Goal: Task Accomplishment & Management: Complete application form

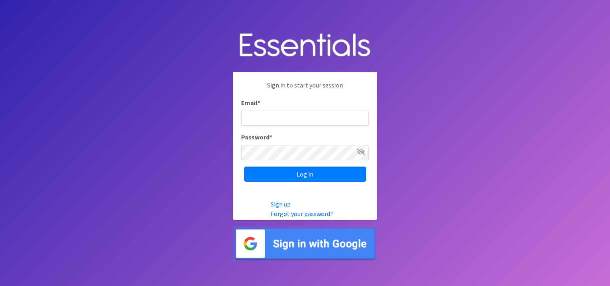
type input "[EMAIL_ADDRESS][DOMAIN_NAME]"
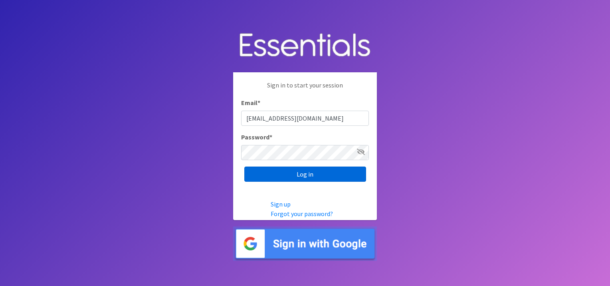
click at [313, 172] on input "Log in" at bounding box center [305, 173] width 122 height 15
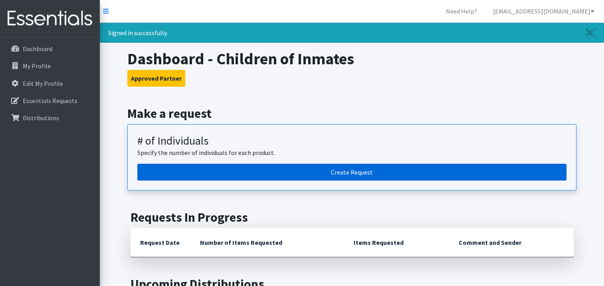
click at [353, 171] on link "Create Request" at bounding box center [351, 172] width 429 height 17
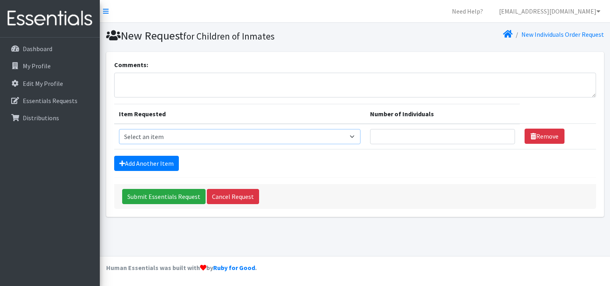
click at [358, 136] on select "Select an item # - Total number of kids being served with this order: Baby wipe…" at bounding box center [240, 136] width 242 height 15
select select "2661"
click at [119, 129] on select "Select an item # - Total number of kids being served with this order: Baby wipe…" at bounding box center [240, 136] width 242 height 15
click at [483, 133] on input "Number of Individuals" at bounding box center [442, 136] width 144 height 15
click at [503, 134] on input "1" at bounding box center [442, 136] width 144 height 15
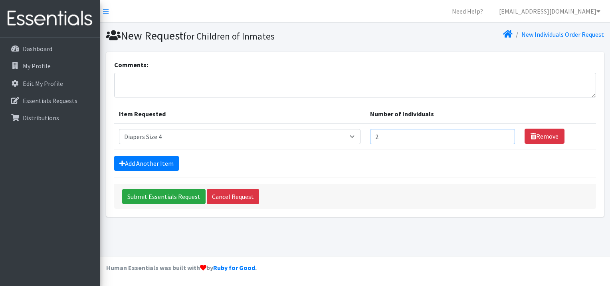
click at [503, 134] on input "2" at bounding box center [442, 136] width 144 height 15
click at [504, 132] on input "3" at bounding box center [442, 136] width 144 height 15
click at [503, 134] on input "4" at bounding box center [442, 136] width 144 height 15
click at [503, 134] on input "5" at bounding box center [442, 136] width 144 height 15
click at [503, 134] on input "6" at bounding box center [442, 136] width 144 height 15
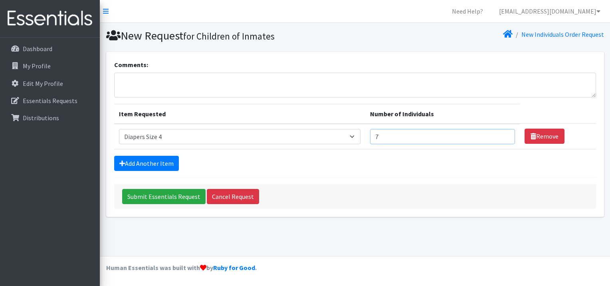
click at [503, 134] on input "7" at bounding box center [442, 136] width 144 height 15
click at [503, 134] on input "8" at bounding box center [442, 136] width 144 height 15
click at [503, 134] on input "9" at bounding box center [442, 136] width 144 height 15
click at [503, 134] on input "10" at bounding box center [442, 136] width 144 height 15
click at [504, 134] on input "11" at bounding box center [442, 136] width 144 height 15
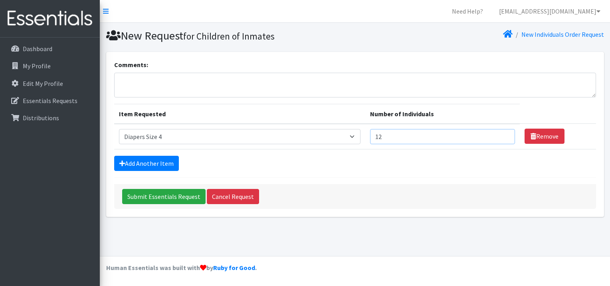
click at [504, 134] on input "12" at bounding box center [442, 136] width 144 height 15
click at [504, 134] on input "13" at bounding box center [442, 136] width 144 height 15
click at [504, 133] on input "14" at bounding box center [442, 136] width 144 height 15
click at [504, 133] on input "15" at bounding box center [442, 136] width 144 height 15
click at [504, 133] on input "16" at bounding box center [442, 136] width 144 height 15
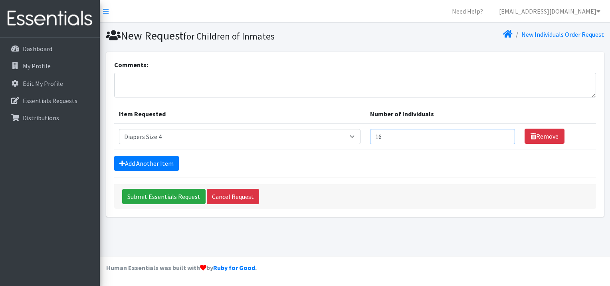
type input "15"
click at [502, 136] on input "15" at bounding box center [442, 136] width 144 height 15
click at [166, 164] on link "Add Another Item" at bounding box center [146, 163] width 65 height 15
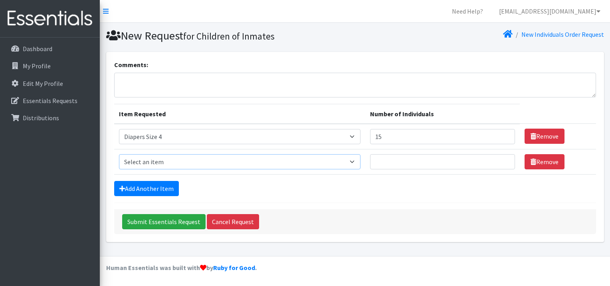
click at [360, 164] on select "Select an item # - Total number of kids being served with this order: Baby wipe…" at bounding box center [240, 161] width 242 height 15
select select "2652"
click at [119, 154] on select "Select an item # - Total number of kids being served with this order: Baby wipe…" at bounding box center [240, 161] width 242 height 15
click at [499, 161] on input "Number of Individuals" at bounding box center [442, 161] width 144 height 15
click at [503, 160] on input "1" at bounding box center [442, 161] width 144 height 15
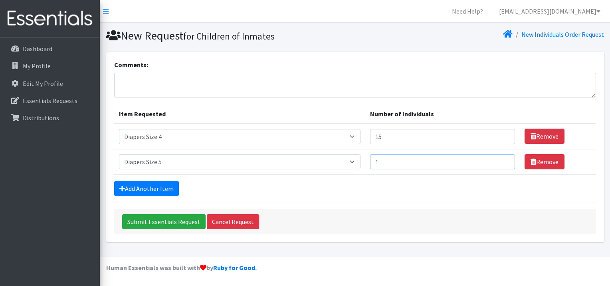
click at [502, 157] on input "2" at bounding box center [442, 161] width 144 height 15
click at [503, 160] on input "3" at bounding box center [442, 161] width 144 height 15
click at [503, 159] on input "4" at bounding box center [442, 161] width 144 height 15
click at [503, 159] on input "5" at bounding box center [442, 161] width 144 height 15
click at [503, 159] on input "6" at bounding box center [442, 161] width 144 height 15
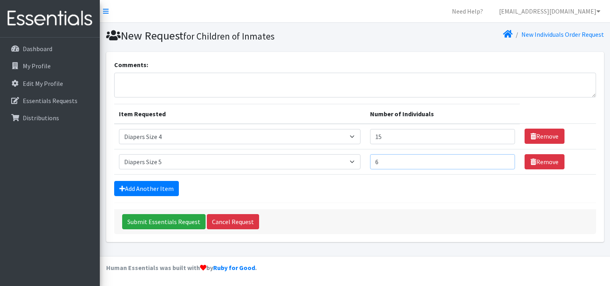
click at [503, 159] on input "7" at bounding box center [442, 161] width 144 height 15
click at [503, 159] on input "8" at bounding box center [442, 161] width 144 height 15
click at [503, 160] on input "9" at bounding box center [442, 161] width 144 height 15
click at [503, 160] on input "10" at bounding box center [442, 161] width 144 height 15
click at [503, 160] on input "11" at bounding box center [442, 161] width 144 height 15
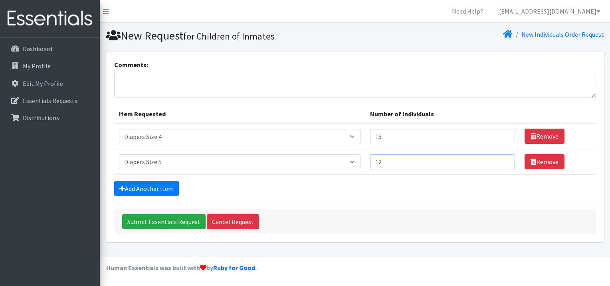
click at [503, 159] on input "12" at bounding box center [442, 161] width 144 height 15
click at [503, 159] on input "13" at bounding box center [442, 161] width 144 height 15
click at [503, 159] on input "14" at bounding box center [442, 161] width 144 height 15
click at [503, 159] on input "15" at bounding box center [442, 161] width 144 height 15
click at [503, 159] on input "16" at bounding box center [442, 161] width 144 height 15
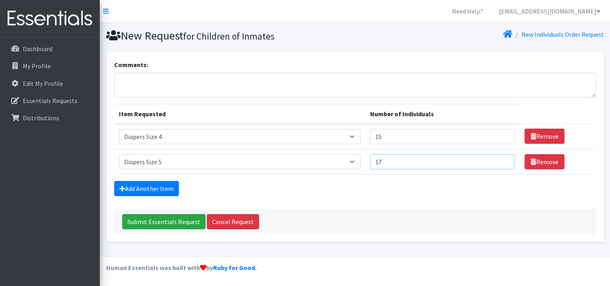
click at [503, 159] on input "17" at bounding box center [442, 161] width 144 height 15
click at [502, 158] on input "18" at bounding box center [442, 161] width 144 height 15
click at [502, 158] on input "19" at bounding box center [442, 161] width 144 height 15
type input "20"
click at [502, 158] on input "20" at bounding box center [442, 161] width 144 height 15
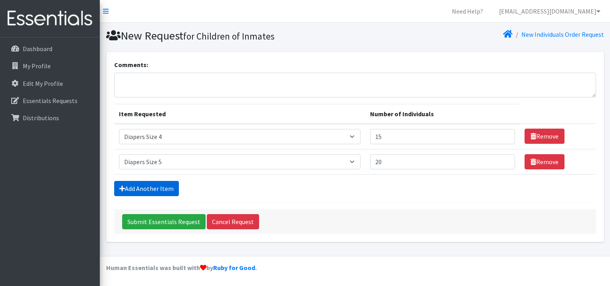
click at [157, 188] on link "Add Another Item" at bounding box center [146, 188] width 65 height 15
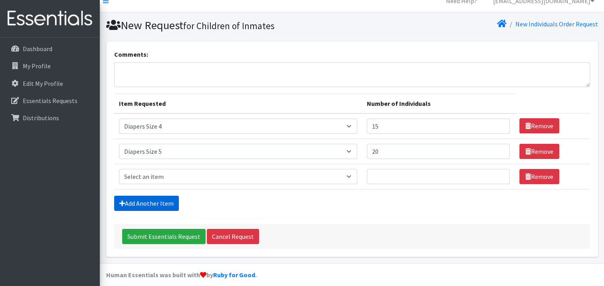
scroll to position [16, 0]
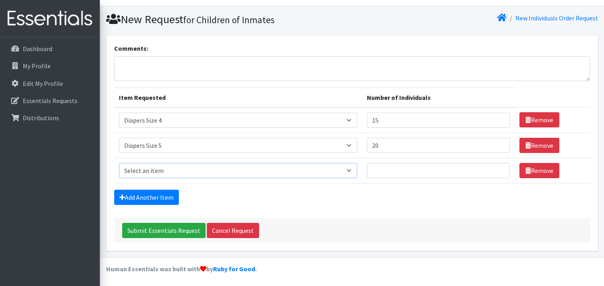
click at [350, 169] on select "Select an item # - Total number of kids being served with this order: Baby wipe…" at bounding box center [238, 170] width 239 height 15
select select "2674"
click at [119, 163] on select "Select an item # - Total number of kids being served with this order: Baby wipe…" at bounding box center [238, 170] width 239 height 15
click at [494, 170] on input "Number of Individuals" at bounding box center [438, 170] width 143 height 15
click at [498, 168] on input "1" at bounding box center [438, 170] width 143 height 15
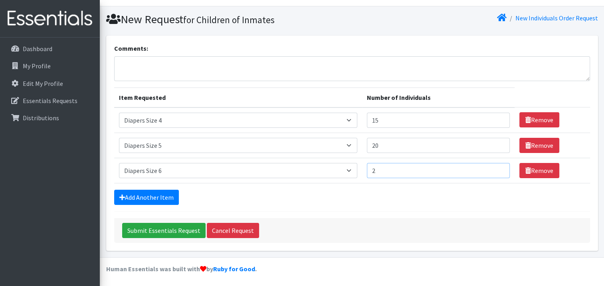
click at [498, 168] on input "2" at bounding box center [438, 170] width 143 height 15
click at [498, 168] on input "3" at bounding box center [438, 170] width 143 height 15
click at [498, 168] on input "4" at bounding box center [438, 170] width 143 height 15
click at [498, 168] on input "5" at bounding box center [438, 170] width 143 height 15
click at [498, 168] on input "6" at bounding box center [438, 170] width 143 height 15
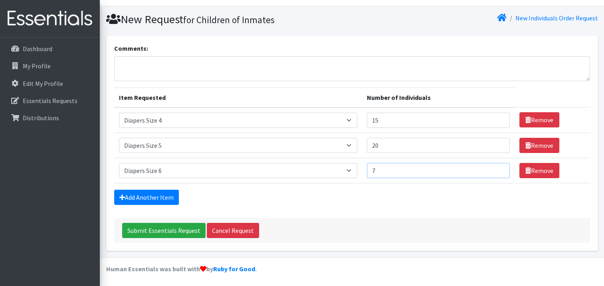
click at [498, 168] on input "7" at bounding box center [438, 170] width 143 height 15
click at [496, 166] on input "8" at bounding box center [438, 170] width 143 height 15
click at [498, 169] on input "9" at bounding box center [438, 170] width 143 height 15
click at [498, 169] on input "10" at bounding box center [438, 170] width 143 height 15
click at [498, 169] on input "11" at bounding box center [438, 170] width 143 height 15
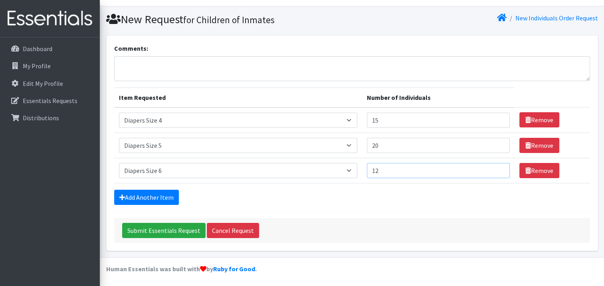
click at [498, 169] on input "12" at bounding box center [438, 170] width 143 height 15
click at [498, 169] on input "13" at bounding box center [438, 170] width 143 height 15
click at [498, 169] on input "14" at bounding box center [438, 170] width 143 height 15
click at [498, 168] on input "15" at bounding box center [438, 170] width 143 height 15
click at [498, 168] on input "16" at bounding box center [438, 170] width 143 height 15
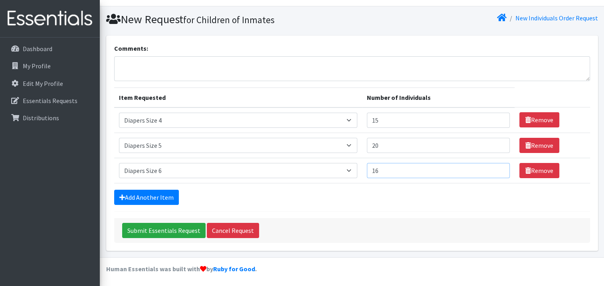
click at [498, 168] on input "17" at bounding box center [438, 170] width 143 height 15
click at [498, 168] on input "18" at bounding box center [438, 170] width 143 height 15
click at [498, 169] on input "19" at bounding box center [438, 170] width 143 height 15
click at [497, 169] on input "20" at bounding box center [438, 170] width 143 height 15
click at [498, 169] on input "21" at bounding box center [438, 170] width 143 height 15
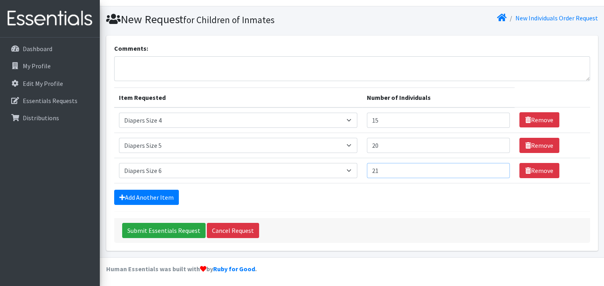
type input "20"
click at [497, 171] on input "20" at bounding box center [438, 170] width 143 height 15
click at [160, 200] on link "Add Another Item" at bounding box center [146, 197] width 65 height 15
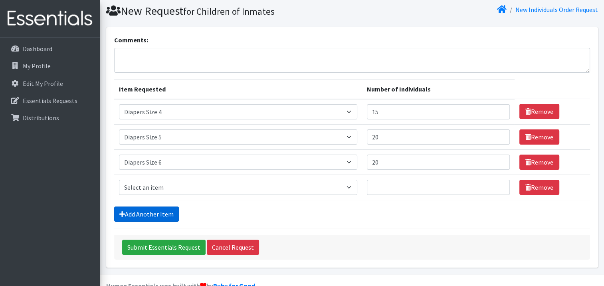
scroll to position [42, 0]
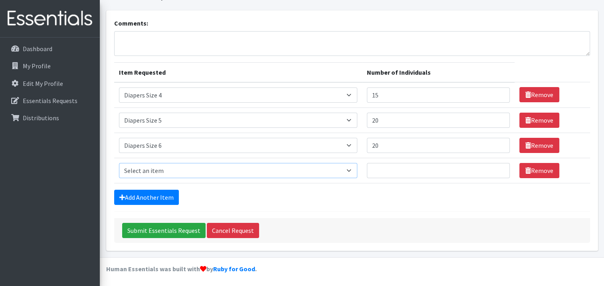
click at [354, 170] on select "Select an item # - Total number of kids being served with this order: Baby wipe…" at bounding box center [238, 170] width 239 height 15
select select "2680"
click at [119, 163] on select "Select an item # - Total number of kids being served with this order: Baby wipe…" at bounding box center [238, 170] width 239 height 15
click at [455, 171] on input "Number of Individuals" at bounding box center [438, 170] width 143 height 15
click at [498, 168] on input "1" at bounding box center [438, 170] width 143 height 15
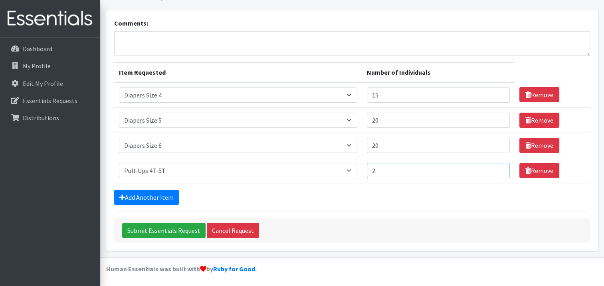
click at [498, 169] on input "2" at bounding box center [438, 170] width 143 height 15
click at [498, 169] on input "3" at bounding box center [438, 170] width 143 height 15
click at [498, 168] on input "4" at bounding box center [438, 170] width 143 height 15
click at [495, 166] on input "5" at bounding box center [438, 170] width 143 height 15
click at [498, 169] on input "6" at bounding box center [438, 170] width 143 height 15
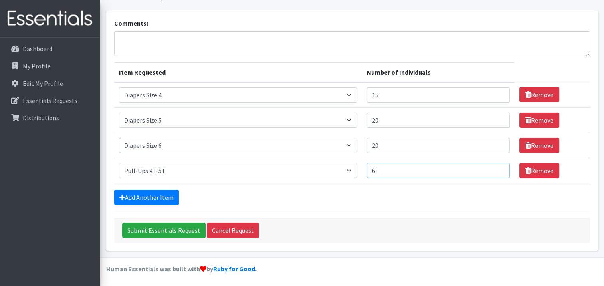
click at [497, 169] on input "7" at bounding box center [438, 170] width 143 height 15
click at [498, 168] on input "8" at bounding box center [438, 170] width 143 height 15
click at [497, 170] on input "7" at bounding box center [438, 170] width 143 height 15
click at [497, 170] on input "6" at bounding box center [438, 170] width 143 height 15
click at [497, 169] on input "7" at bounding box center [438, 170] width 143 height 15
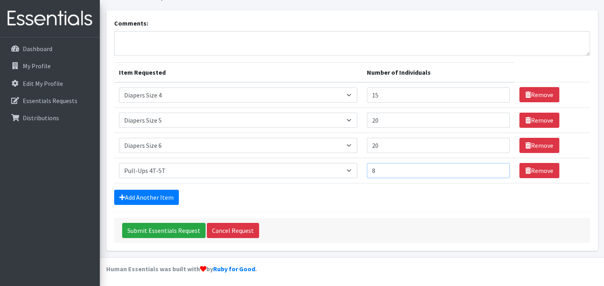
click at [497, 169] on input "8" at bounding box center [438, 170] width 143 height 15
click at [493, 166] on input "8" at bounding box center [438, 170] width 143 height 15
click at [497, 168] on input "9" at bounding box center [438, 170] width 143 height 15
click at [498, 168] on input "10" at bounding box center [438, 170] width 143 height 15
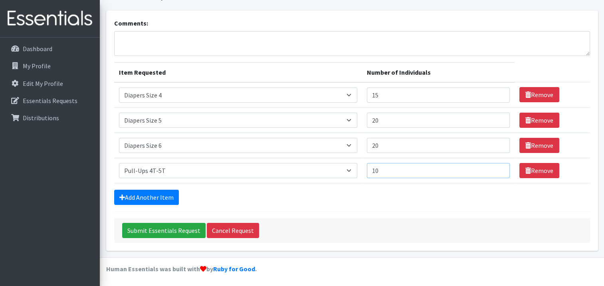
click at [498, 168] on input "11" at bounding box center [438, 170] width 143 height 15
click at [498, 168] on input "12" at bounding box center [438, 170] width 143 height 15
click at [498, 167] on input "13" at bounding box center [438, 170] width 143 height 15
click at [498, 168] on input "14" at bounding box center [438, 170] width 143 height 15
click at [498, 168] on input "15" at bounding box center [438, 170] width 143 height 15
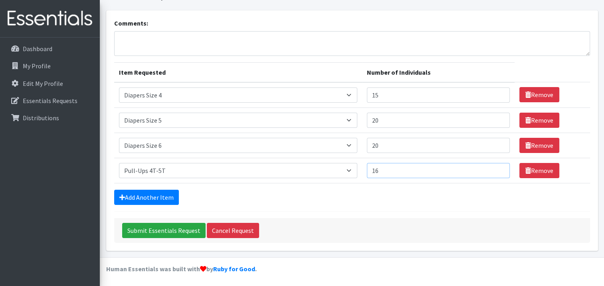
click at [498, 168] on input "16" at bounding box center [438, 170] width 143 height 15
click at [498, 167] on input "17" at bounding box center [438, 170] width 143 height 15
click at [498, 168] on input "18" at bounding box center [438, 170] width 143 height 15
click at [498, 168] on input "19" at bounding box center [438, 170] width 143 height 15
type input "20"
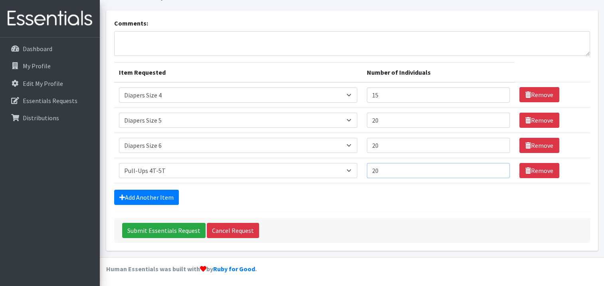
click at [498, 168] on input "20" at bounding box center [438, 170] width 143 height 15
click at [162, 190] on link "Add Another Item" at bounding box center [146, 197] width 65 height 15
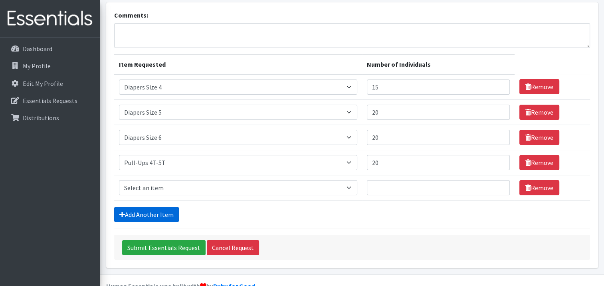
scroll to position [66, 0]
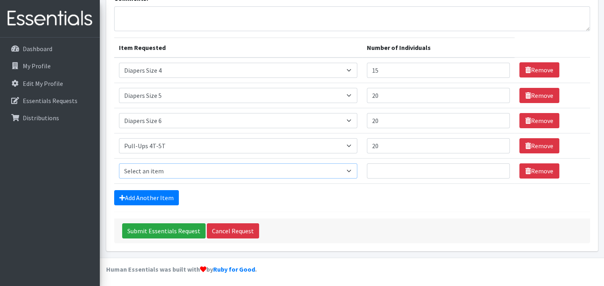
click at [352, 170] on select "Select an item # - Total number of kids being served with this order: Baby wipe…" at bounding box center [238, 170] width 239 height 15
select select "2649"
click at [119, 163] on select "Select an item # - Total number of kids being served with this order: Baby wipe…" at bounding box center [238, 170] width 239 height 15
click at [495, 170] on input "1" at bounding box center [438, 170] width 143 height 15
click at [498, 168] on input "2" at bounding box center [438, 170] width 143 height 15
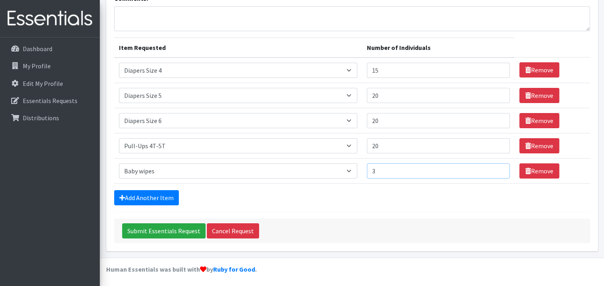
click at [498, 166] on input "3" at bounding box center [438, 170] width 143 height 15
click at [496, 166] on input "4" at bounding box center [438, 170] width 143 height 15
click at [496, 167] on input "5" at bounding box center [438, 170] width 143 height 15
click at [497, 167] on input "6" at bounding box center [438, 170] width 143 height 15
click at [496, 167] on input "7" at bounding box center [438, 170] width 143 height 15
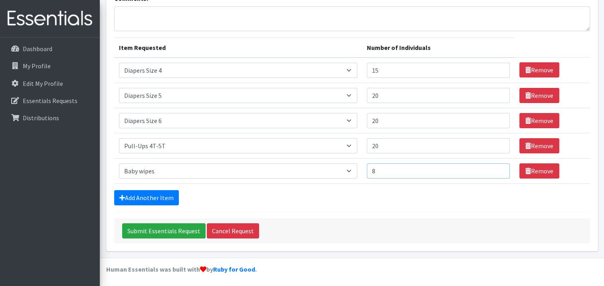
click at [497, 167] on input "8" at bounding box center [438, 170] width 143 height 15
click at [496, 167] on input "9" at bounding box center [438, 170] width 143 height 15
click at [496, 167] on input "10" at bounding box center [438, 170] width 143 height 15
click at [496, 166] on input "11" at bounding box center [438, 170] width 143 height 15
click at [498, 168] on input "12" at bounding box center [438, 170] width 143 height 15
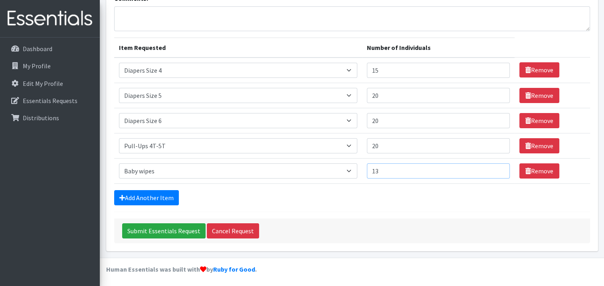
click at [498, 168] on input "13" at bounding box center [438, 170] width 143 height 15
click at [498, 168] on input "14" at bounding box center [438, 170] width 143 height 15
click at [498, 168] on input "15" at bounding box center [438, 170] width 143 height 15
click at [498, 168] on input "16" at bounding box center [438, 170] width 143 height 15
click at [498, 168] on input "17" at bounding box center [438, 170] width 143 height 15
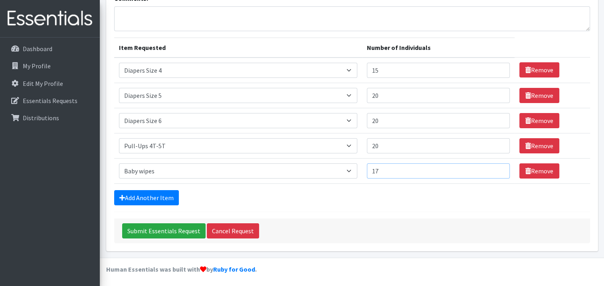
click at [498, 168] on input "18" at bounding box center [438, 170] width 143 height 15
click at [498, 168] on input "19" at bounding box center [438, 170] width 143 height 15
click at [498, 168] on input "20" at bounding box center [438, 170] width 143 height 15
click at [497, 168] on input "21" at bounding box center [438, 170] width 143 height 15
click at [497, 167] on input "22" at bounding box center [438, 170] width 143 height 15
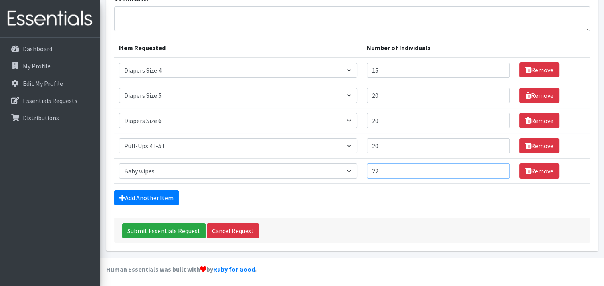
click at [491, 168] on input "22" at bounding box center [438, 170] width 143 height 15
click at [491, 167] on input "22" at bounding box center [438, 170] width 143 height 15
click at [491, 166] on input "22" at bounding box center [438, 170] width 143 height 15
click at [498, 167] on input "23" at bounding box center [438, 170] width 143 height 15
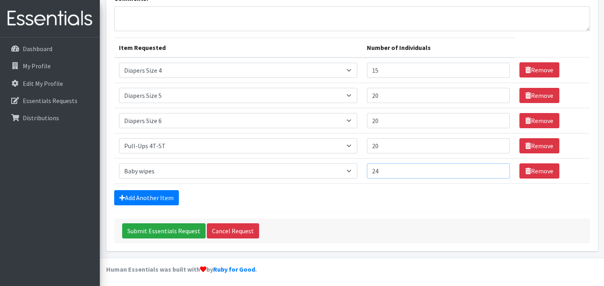
click at [497, 168] on input "24" at bounding box center [438, 170] width 143 height 15
click at [497, 168] on input "25" at bounding box center [438, 170] width 143 height 15
click at [498, 168] on input "26" at bounding box center [438, 170] width 143 height 15
click at [498, 168] on input "27" at bounding box center [438, 170] width 143 height 15
click at [498, 168] on input "28" at bounding box center [438, 170] width 143 height 15
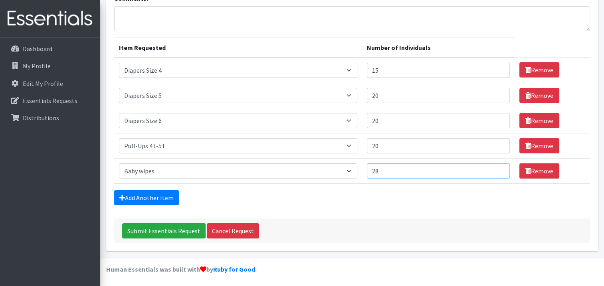
click at [498, 167] on input "29" at bounding box center [438, 170] width 143 height 15
click at [491, 168] on input "29" at bounding box center [438, 170] width 143 height 15
click at [491, 167] on input "29" at bounding box center [438, 170] width 143 height 15
click at [497, 167] on input "30" at bounding box center [438, 170] width 143 height 15
click at [497, 167] on input "31" at bounding box center [438, 170] width 143 height 15
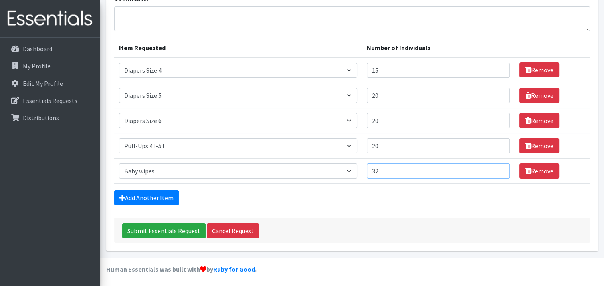
click at [498, 168] on input "32" at bounding box center [438, 170] width 143 height 15
click at [498, 169] on input "33" at bounding box center [438, 170] width 143 height 15
click at [498, 168] on input "34" at bounding box center [438, 170] width 143 height 15
click at [498, 166] on input "35" at bounding box center [438, 170] width 143 height 15
click at [498, 167] on input "36" at bounding box center [438, 170] width 143 height 15
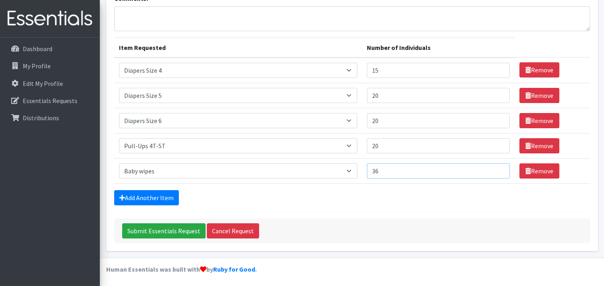
click at [498, 166] on input "37" at bounding box center [438, 170] width 143 height 15
click at [498, 167] on input "38" at bounding box center [438, 170] width 143 height 15
click at [498, 167] on input "39" at bounding box center [438, 170] width 143 height 15
click at [498, 167] on input "40" at bounding box center [438, 170] width 143 height 15
click at [498, 168] on input "41" at bounding box center [438, 170] width 143 height 15
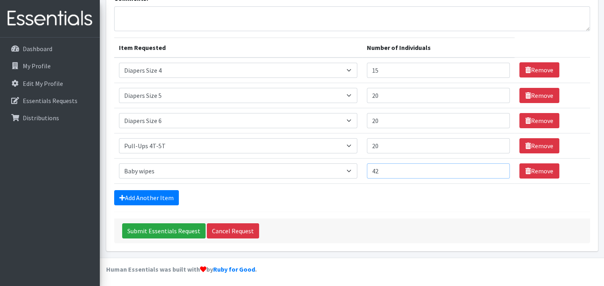
click at [498, 167] on input "42" at bounding box center [438, 170] width 143 height 15
click at [498, 167] on input "43" at bounding box center [438, 170] width 143 height 15
click at [498, 167] on input "44" at bounding box center [438, 170] width 143 height 15
click at [498, 167] on input "45" at bounding box center [438, 170] width 143 height 15
click at [498, 167] on input "46" at bounding box center [438, 170] width 143 height 15
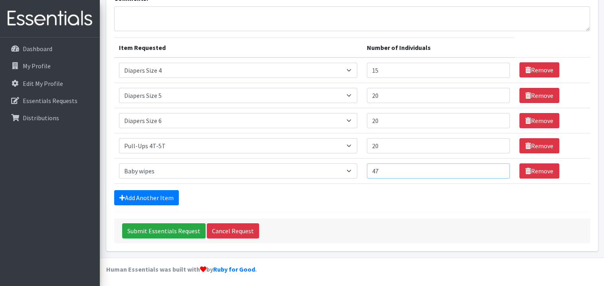
click at [498, 167] on input "47" at bounding box center [438, 170] width 143 height 15
click at [498, 166] on input "48" at bounding box center [438, 170] width 143 height 15
click at [498, 166] on input "49" at bounding box center [438, 170] width 143 height 15
click at [498, 167] on input "50" at bounding box center [438, 170] width 143 height 15
click at [498, 167] on input "51" at bounding box center [438, 170] width 143 height 15
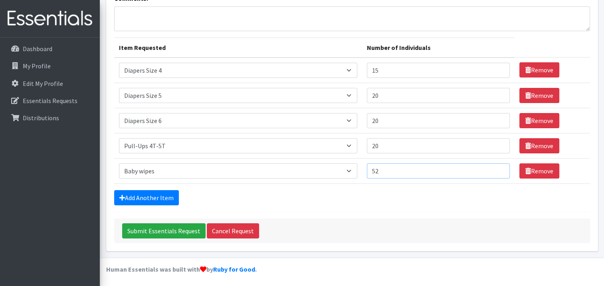
click at [498, 167] on input "52" at bounding box center [438, 170] width 143 height 15
click at [498, 166] on input "53" at bounding box center [438, 170] width 143 height 15
click at [498, 167] on input "54" at bounding box center [438, 170] width 143 height 15
click at [498, 167] on input "55" at bounding box center [438, 170] width 143 height 15
click at [498, 168] on input "56" at bounding box center [438, 170] width 143 height 15
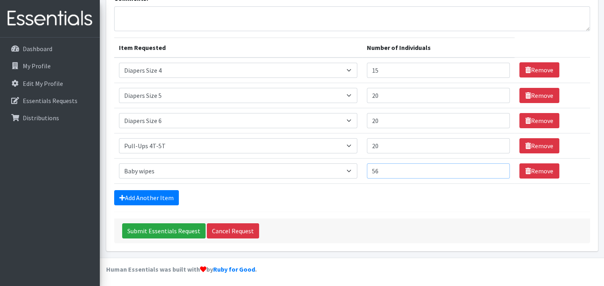
click at [495, 166] on input "57" at bounding box center [438, 170] width 143 height 15
click at [498, 168] on input "58" at bounding box center [438, 170] width 143 height 15
click at [498, 167] on input "59" at bounding box center [438, 170] width 143 height 15
click at [498, 167] on input "60" at bounding box center [438, 170] width 143 height 15
click at [498, 168] on input "61" at bounding box center [438, 170] width 143 height 15
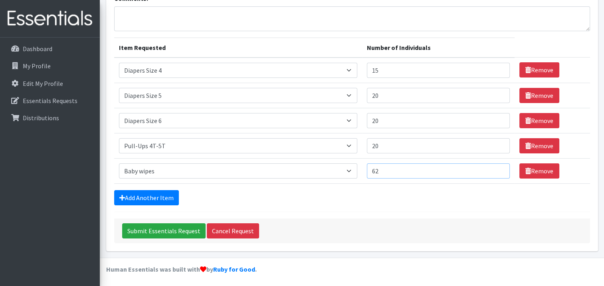
click at [498, 167] on input "62" at bounding box center [438, 170] width 143 height 15
click at [498, 167] on input "63" at bounding box center [438, 170] width 143 height 15
click at [498, 167] on input "64" at bounding box center [438, 170] width 143 height 15
click at [498, 167] on input "65" at bounding box center [438, 170] width 143 height 15
click at [498, 168] on input "66" at bounding box center [438, 170] width 143 height 15
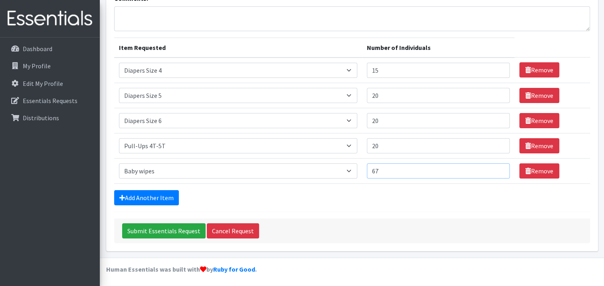
click at [498, 168] on input "67" at bounding box center [438, 170] width 143 height 15
click at [498, 168] on input "68" at bounding box center [438, 170] width 143 height 15
click at [498, 168] on input "69" at bounding box center [438, 170] width 143 height 15
click at [498, 168] on input "70" at bounding box center [438, 170] width 143 height 15
click at [498, 168] on input "71" at bounding box center [438, 170] width 143 height 15
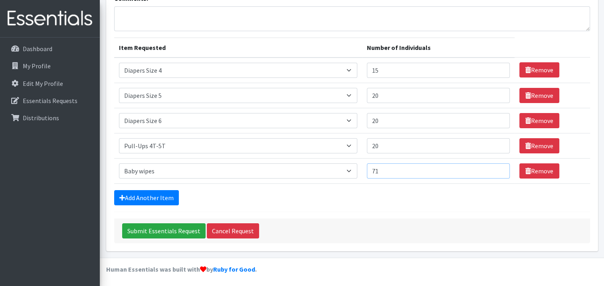
click at [498, 168] on input "72" at bounding box center [438, 170] width 143 height 15
click at [498, 168] on input "73" at bounding box center [438, 170] width 143 height 15
click at [498, 168] on input "74" at bounding box center [438, 170] width 143 height 15
type input "75"
click at [498, 168] on input "75" at bounding box center [438, 170] width 143 height 15
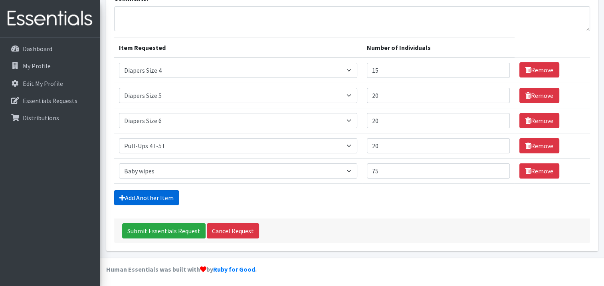
click at [176, 199] on link "Add Another Item" at bounding box center [146, 197] width 65 height 15
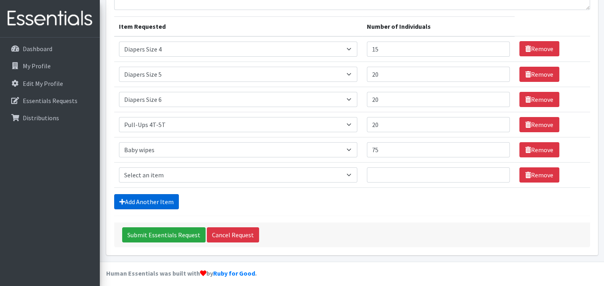
scroll to position [91, 0]
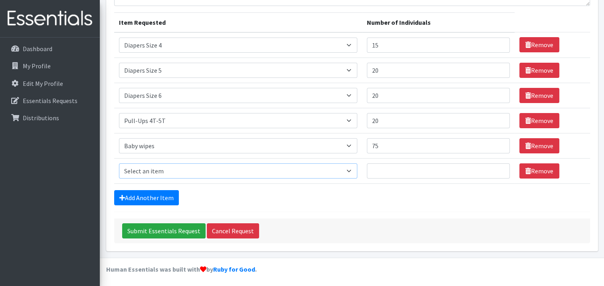
click at [351, 167] on select "Select an item # - Total number of kids being served with this order: Baby wipe…" at bounding box center [238, 170] width 239 height 15
select select "10202"
click at [119, 163] on select "Select an item # - Total number of kids being served with this order: Baby wipe…" at bounding box center [238, 170] width 239 height 15
click at [492, 170] on input "Number of Individuals" at bounding box center [438, 170] width 143 height 15
click at [498, 168] on input "1" at bounding box center [438, 170] width 143 height 15
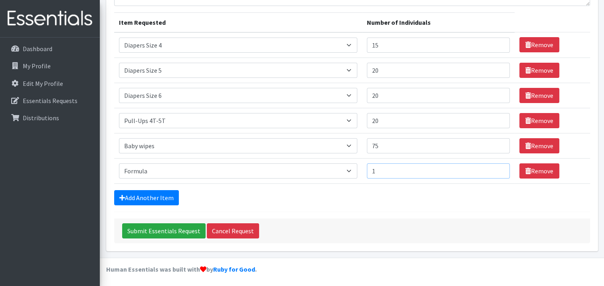
click at [498, 168] on input "2" at bounding box center [438, 170] width 143 height 15
click at [498, 166] on input "3" at bounding box center [438, 170] width 143 height 15
click at [499, 166] on input "4" at bounding box center [438, 170] width 143 height 15
click at [498, 166] on input "5" at bounding box center [438, 170] width 143 height 15
click at [498, 166] on input "6" at bounding box center [438, 170] width 143 height 15
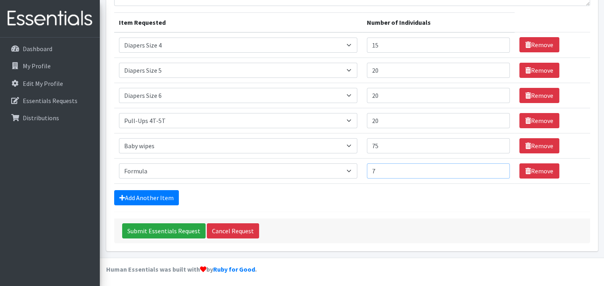
click at [498, 168] on input "7" at bounding box center [438, 170] width 143 height 15
type input "6"
click at [497, 170] on input "6" at bounding box center [438, 170] width 143 height 15
click at [166, 230] on input "Submit Essentials Request" at bounding box center [163, 230] width 83 height 15
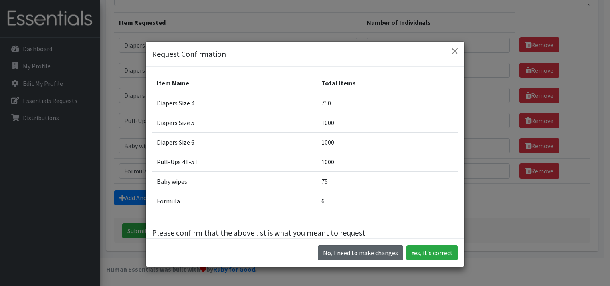
click at [378, 253] on button "No, I need to make changes" at bounding box center [360, 252] width 85 height 15
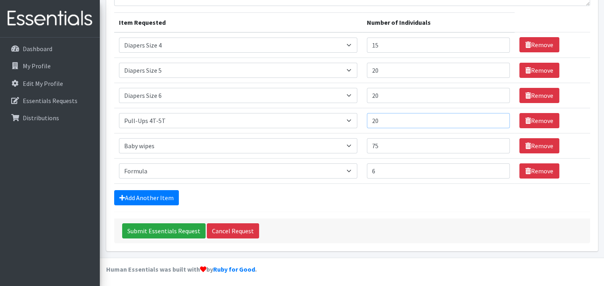
click at [492, 118] on input "20" at bounding box center [438, 120] width 143 height 15
click at [499, 120] on input "19" at bounding box center [438, 120] width 143 height 15
click at [500, 122] on input "18" at bounding box center [438, 120] width 143 height 15
click at [500, 121] on input "17" at bounding box center [438, 120] width 143 height 15
click at [500, 121] on input "16" at bounding box center [438, 120] width 143 height 15
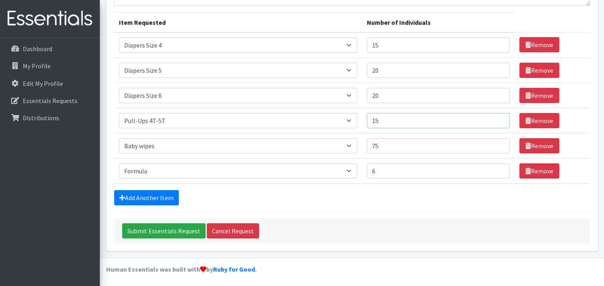
click at [500, 121] on input "15" at bounding box center [438, 120] width 143 height 15
click at [500, 120] on input "14" at bounding box center [438, 120] width 143 height 15
click at [499, 120] on input "13" at bounding box center [438, 120] width 143 height 15
click at [499, 119] on input "12" at bounding box center [438, 120] width 143 height 15
click at [498, 121] on input "11" at bounding box center [438, 120] width 143 height 15
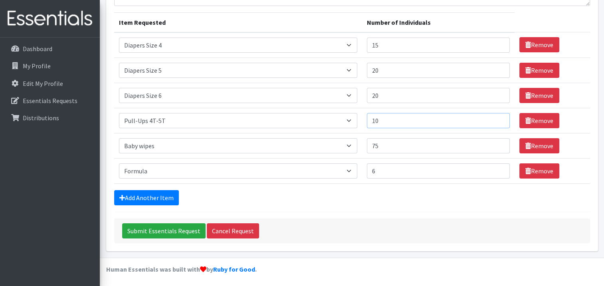
click at [498, 122] on input "10" at bounding box center [438, 120] width 143 height 15
click at [498, 122] on input "9" at bounding box center [438, 120] width 143 height 15
click at [497, 122] on input "8" at bounding box center [438, 120] width 143 height 15
click at [498, 118] on input "9" at bounding box center [438, 120] width 143 height 15
type input "10"
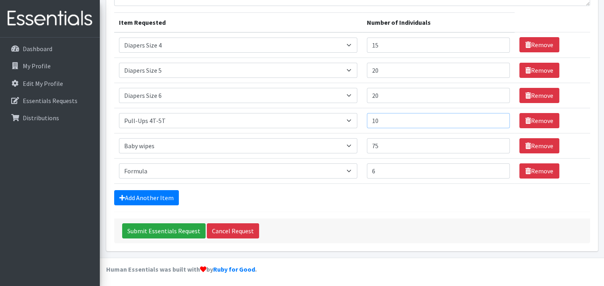
click at [497, 116] on input "10" at bounding box center [438, 120] width 143 height 15
click at [494, 94] on input "20" at bounding box center [438, 95] width 143 height 15
click at [498, 97] on input "19" at bounding box center [438, 95] width 143 height 15
click at [499, 97] on input "18" at bounding box center [438, 95] width 143 height 15
click at [499, 97] on input "17" at bounding box center [438, 95] width 143 height 15
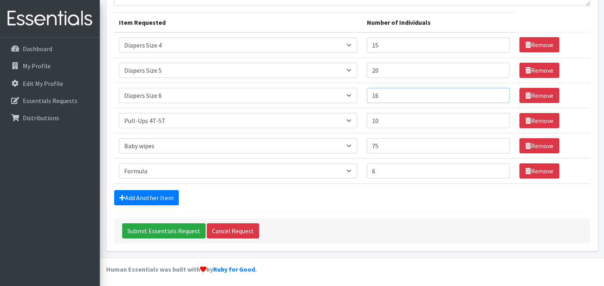
click at [500, 97] on input "16" at bounding box center [438, 95] width 143 height 15
click at [500, 97] on input "15" at bounding box center [438, 95] width 143 height 15
click at [499, 96] on input "14" at bounding box center [438, 95] width 143 height 15
click at [499, 97] on input "13" at bounding box center [438, 95] width 143 height 15
click at [499, 97] on input "12" at bounding box center [438, 95] width 143 height 15
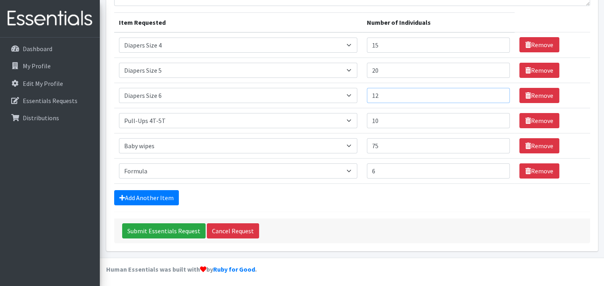
click at [498, 95] on input "11" at bounding box center [438, 95] width 143 height 15
type input "10"
click at [499, 97] on input "10" at bounding box center [438, 95] width 143 height 15
click at [494, 69] on input "20" at bounding box center [438, 70] width 143 height 15
click at [500, 70] on input "19" at bounding box center [438, 70] width 143 height 15
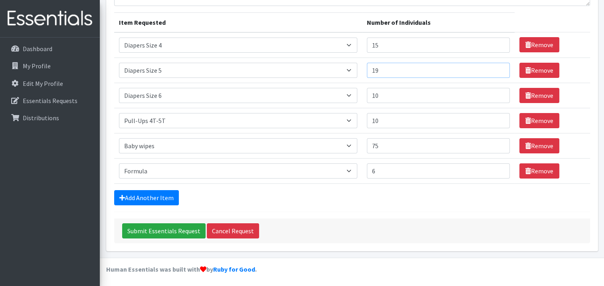
click at [500, 72] on input "18" at bounding box center [438, 70] width 143 height 15
click at [498, 70] on input "17" at bounding box center [438, 70] width 143 height 15
click at [498, 69] on input "16" at bounding box center [438, 70] width 143 height 15
click at [500, 72] on input "15" at bounding box center [438, 70] width 143 height 15
click at [500, 72] on input "14" at bounding box center [438, 70] width 143 height 15
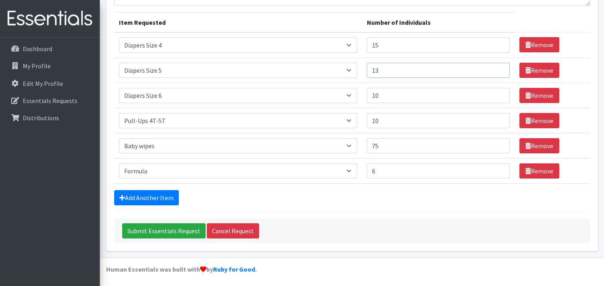
click at [498, 70] on input "13" at bounding box center [438, 70] width 143 height 15
click at [498, 71] on input "12" at bounding box center [438, 70] width 143 height 15
click at [498, 71] on input "11" at bounding box center [438, 70] width 143 height 15
type input "10"
click at [498, 71] on input "10" at bounding box center [438, 70] width 143 height 15
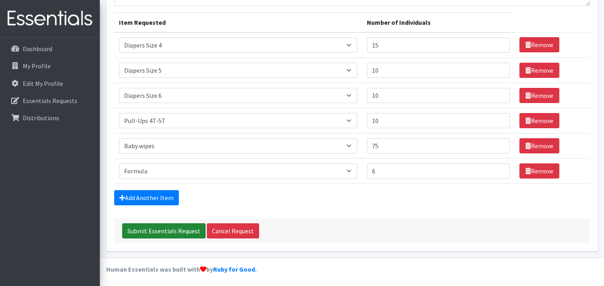
click at [176, 229] on input "Submit Essentials Request" at bounding box center [163, 230] width 83 height 15
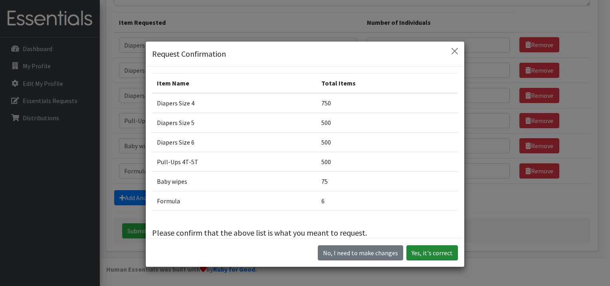
click at [425, 257] on button "Yes, it's correct" at bounding box center [431, 252] width 51 height 15
